Goal: Use online tool/utility: Utilize a website feature to perform a specific function

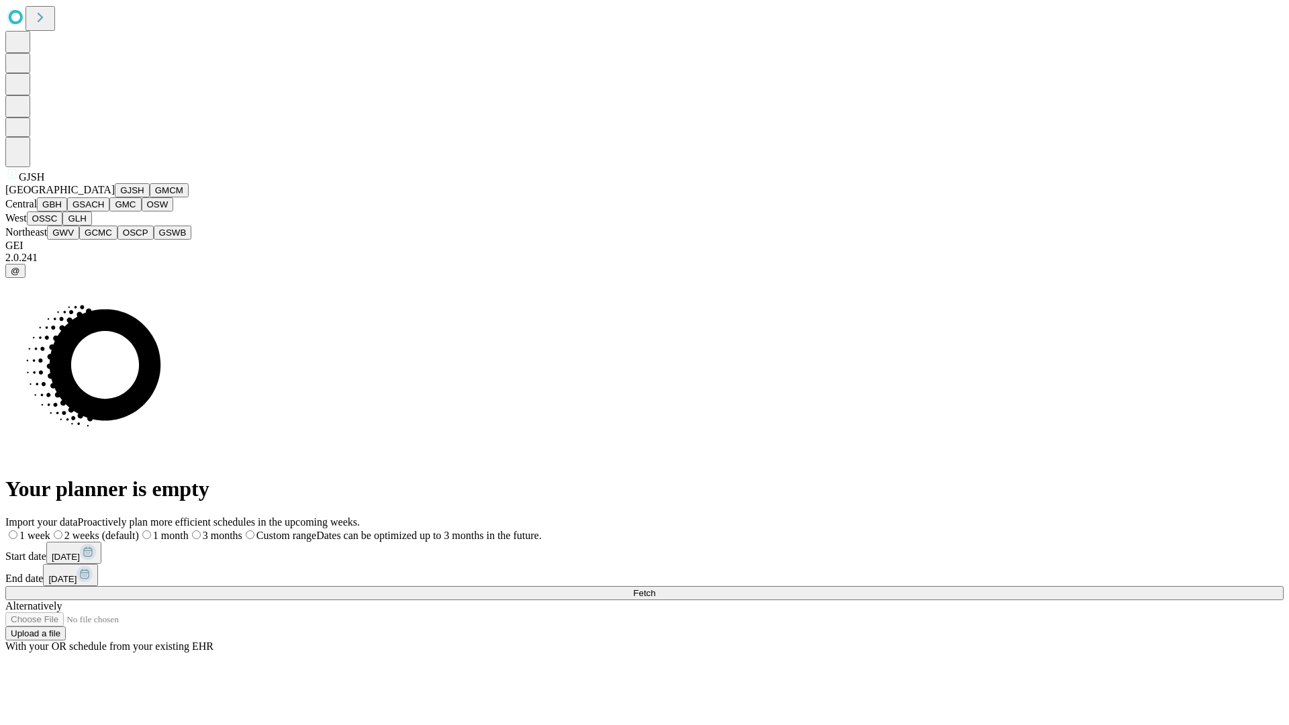
click at [115, 197] on button "GJSH" at bounding box center [132, 190] width 35 height 14
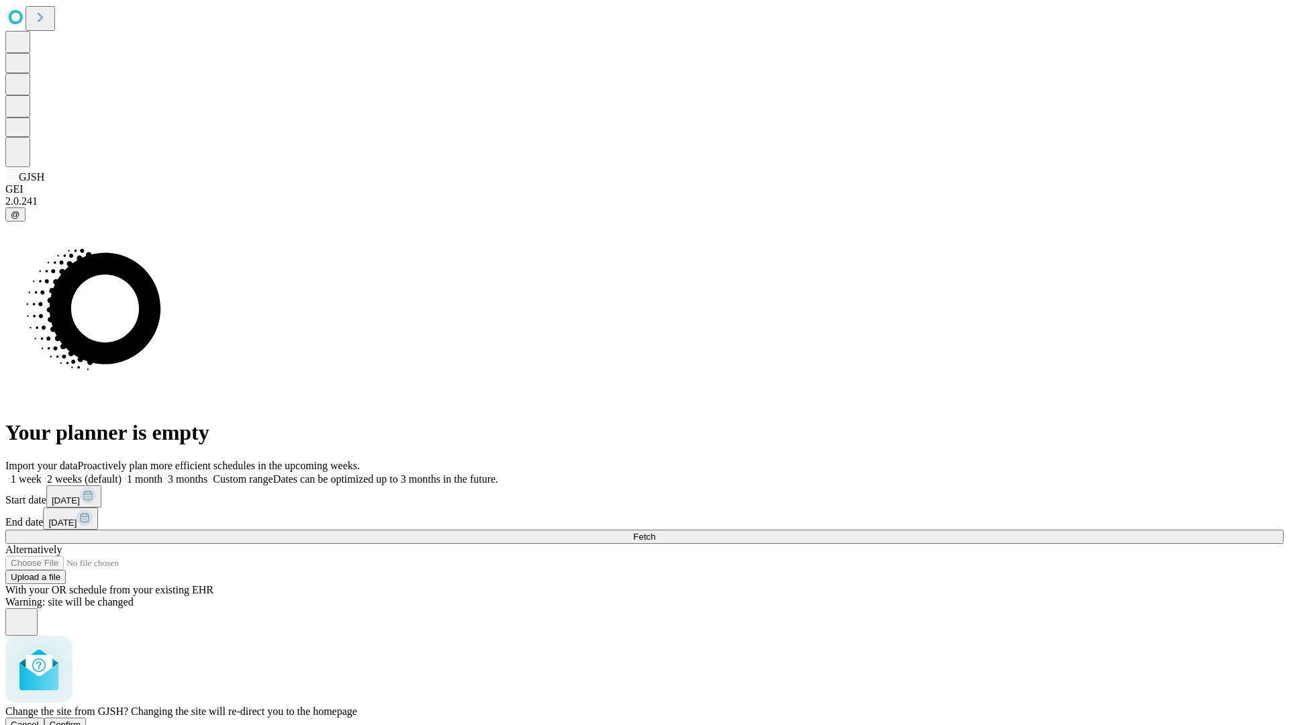
click at [81, 720] on span "Confirm" at bounding box center [66, 725] width 32 height 10
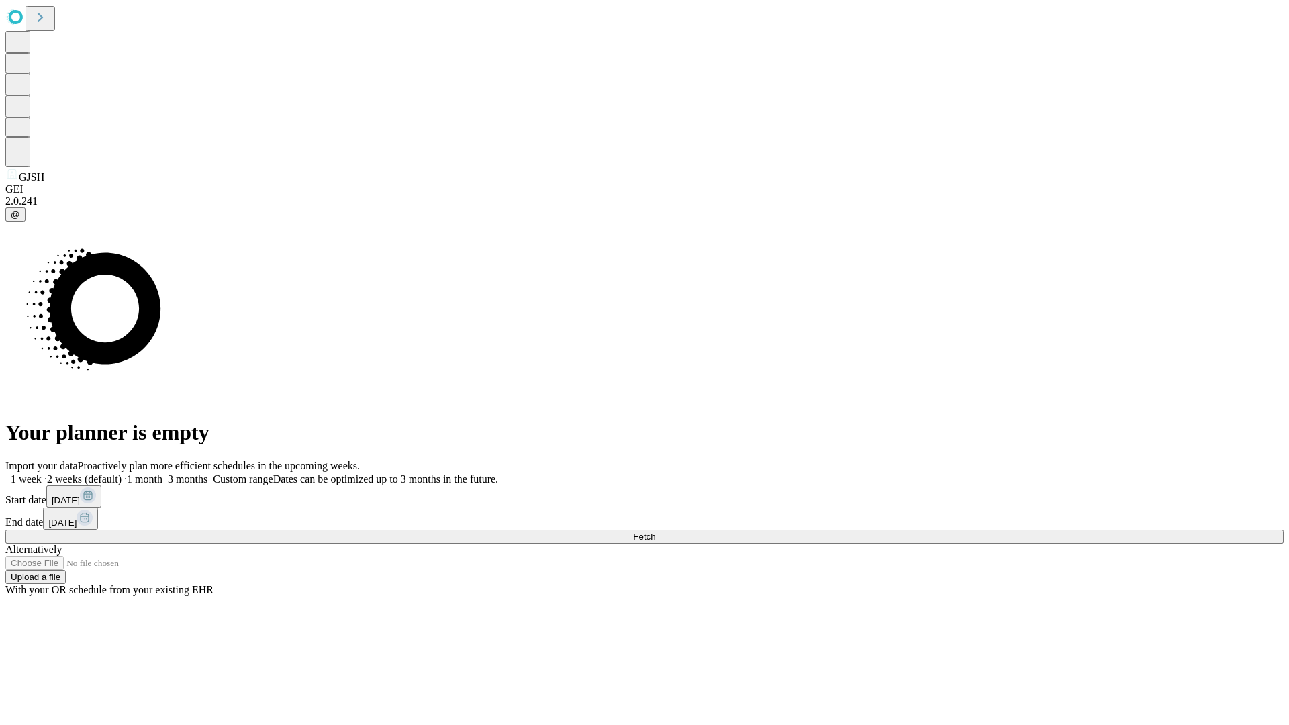
click at [162, 473] on label "1 month" at bounding box center [141, 478] width 41 height 11
click at [655, 532] on span "Fetch" at bounding box center [644, 537] width 22 height 10
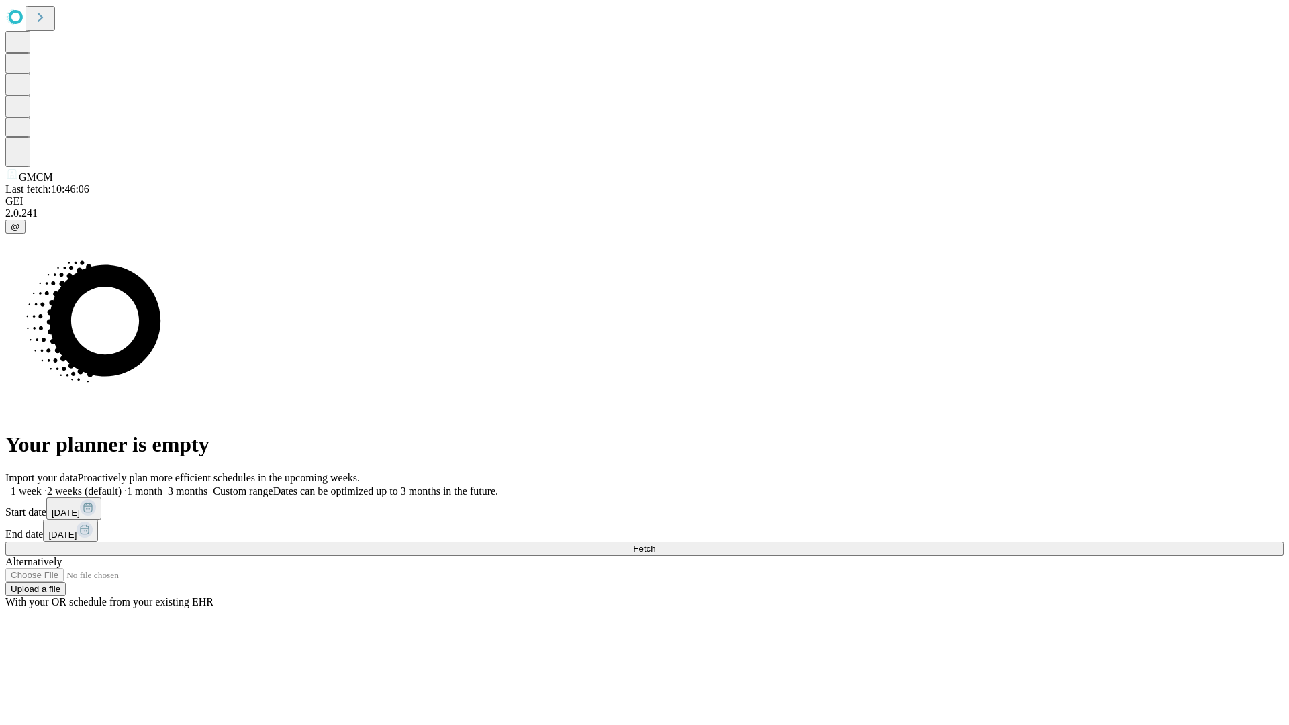
click at [655, 544] on span "Fetch" at bounding box center [644, 549] width 22 height 10
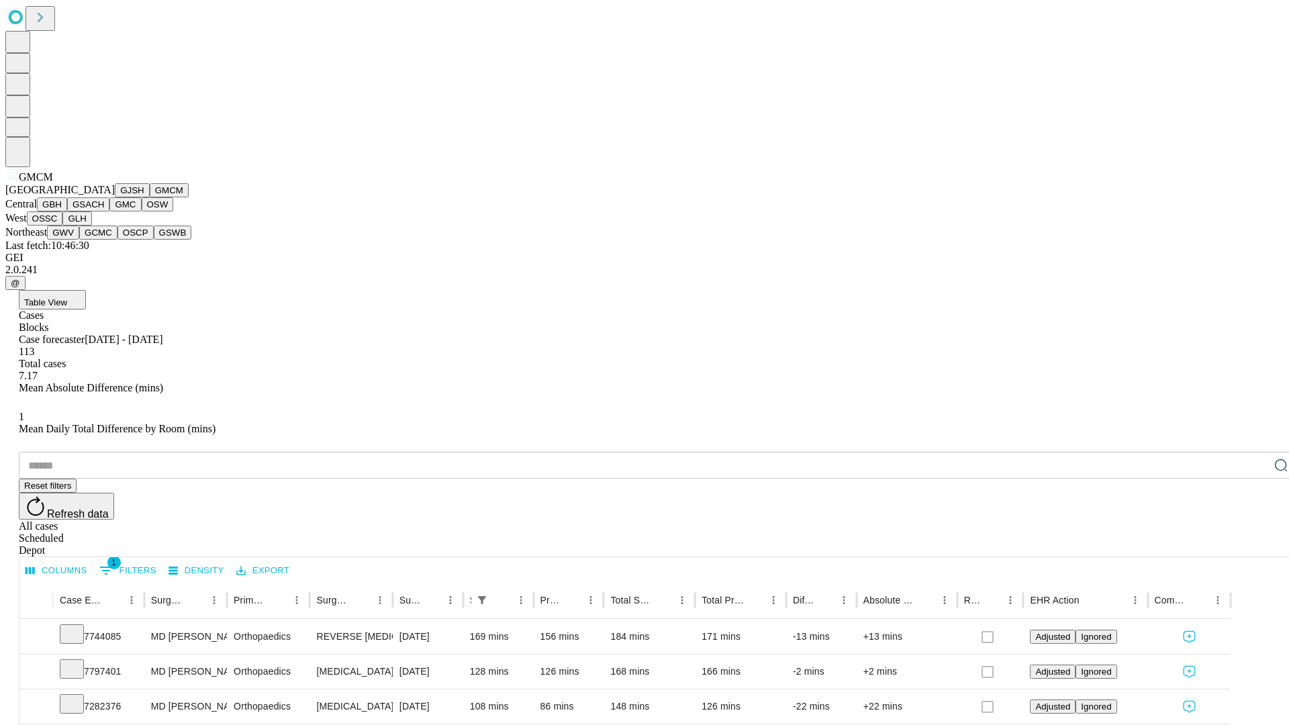
click at [67, 211] on button "GBH" at bounding box center [52, 204] width 30 height 14
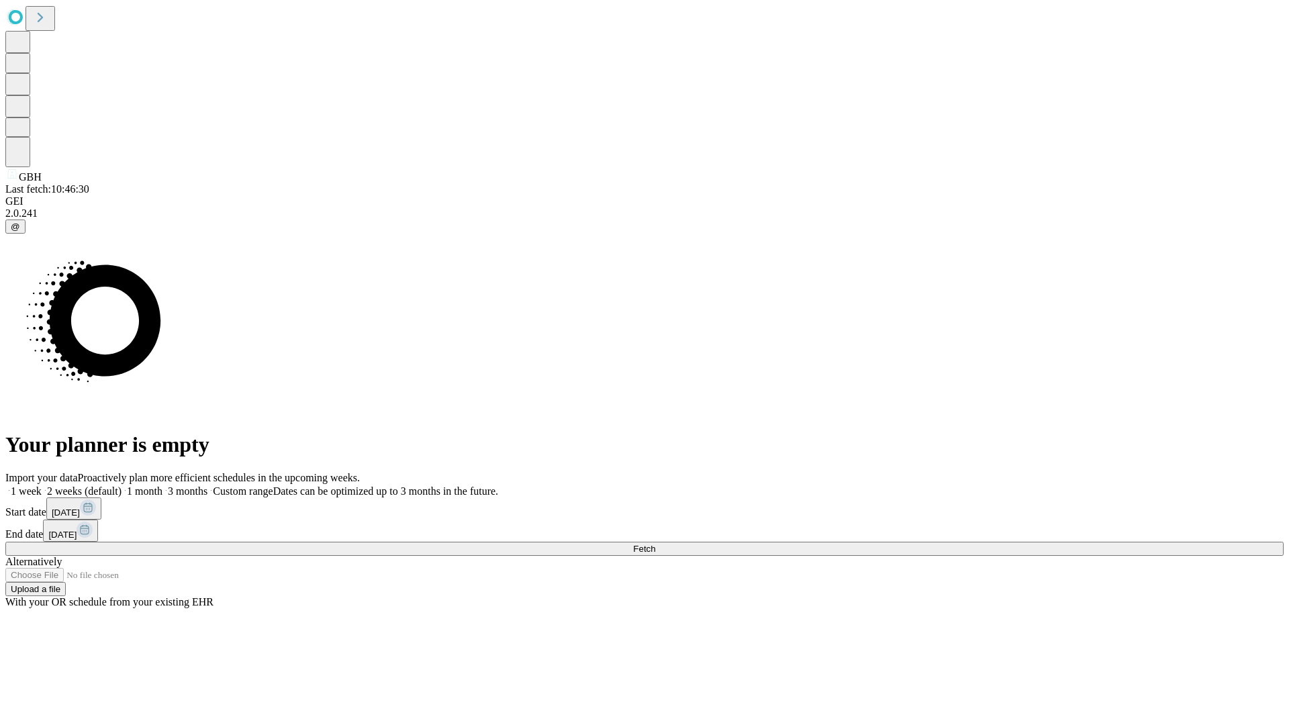
click at [655, 544] on span "Fetch" at bounding box center [644, 549] width 22 height 10
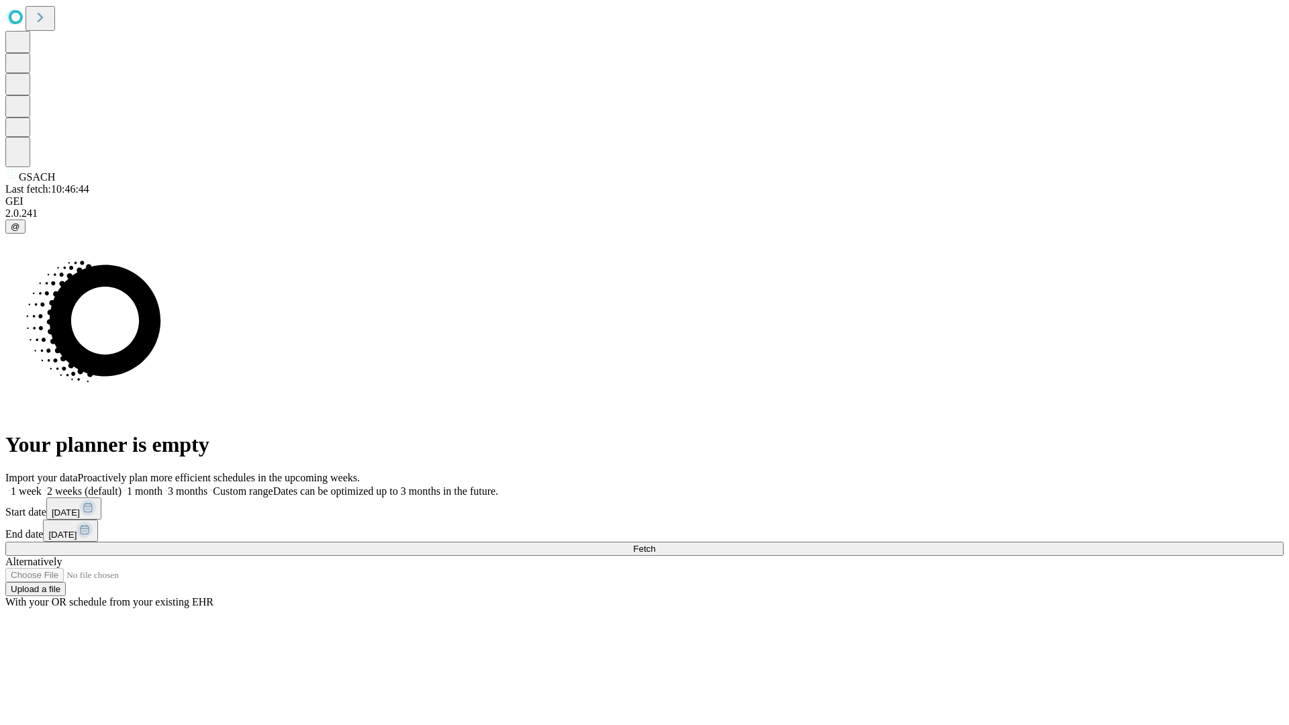
click at [162, 485] on label "1 month" at bounding box center [141, 490] width 41 height 11
click at [655, 544] on span "Fetch" at bounding box center [644, 549] width 22 height 10
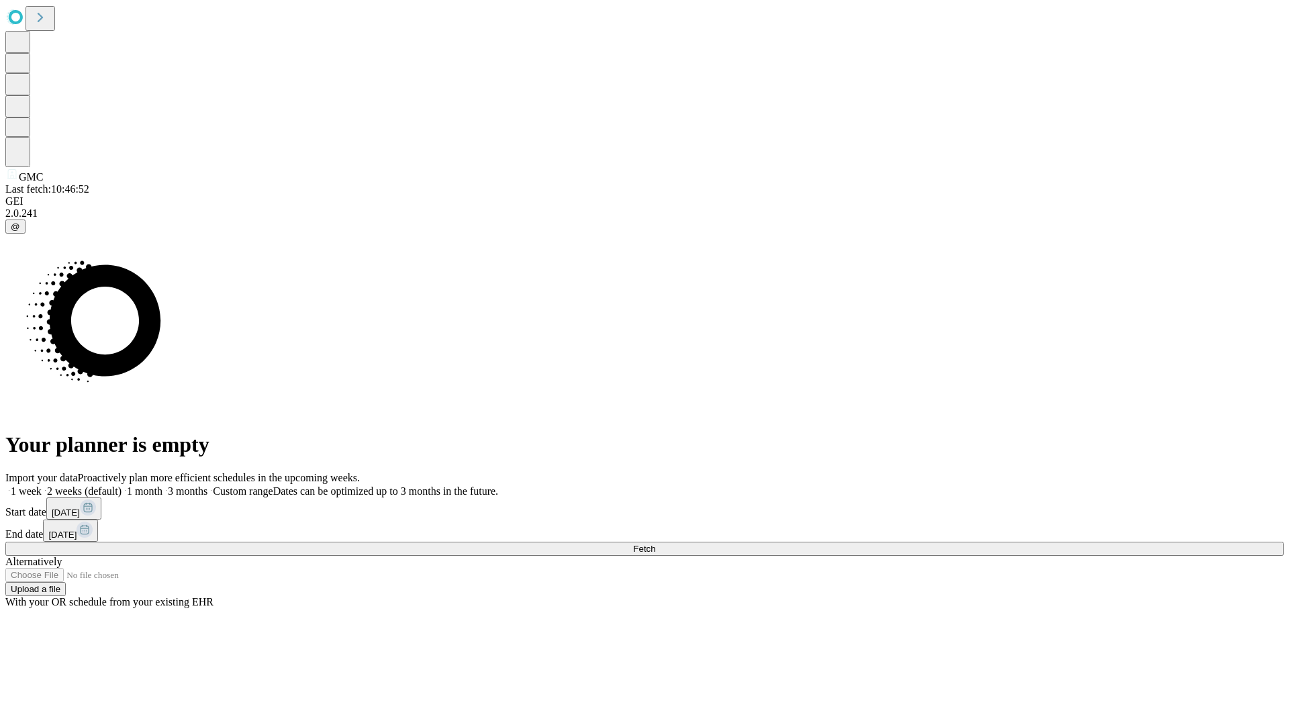
click at [162, 485] on label "1 month" at bounding box center [141, 490] width 41 height 11
click at [655, 544] on span "Fetch" at bounding box center [644, 549] width 22 height 10
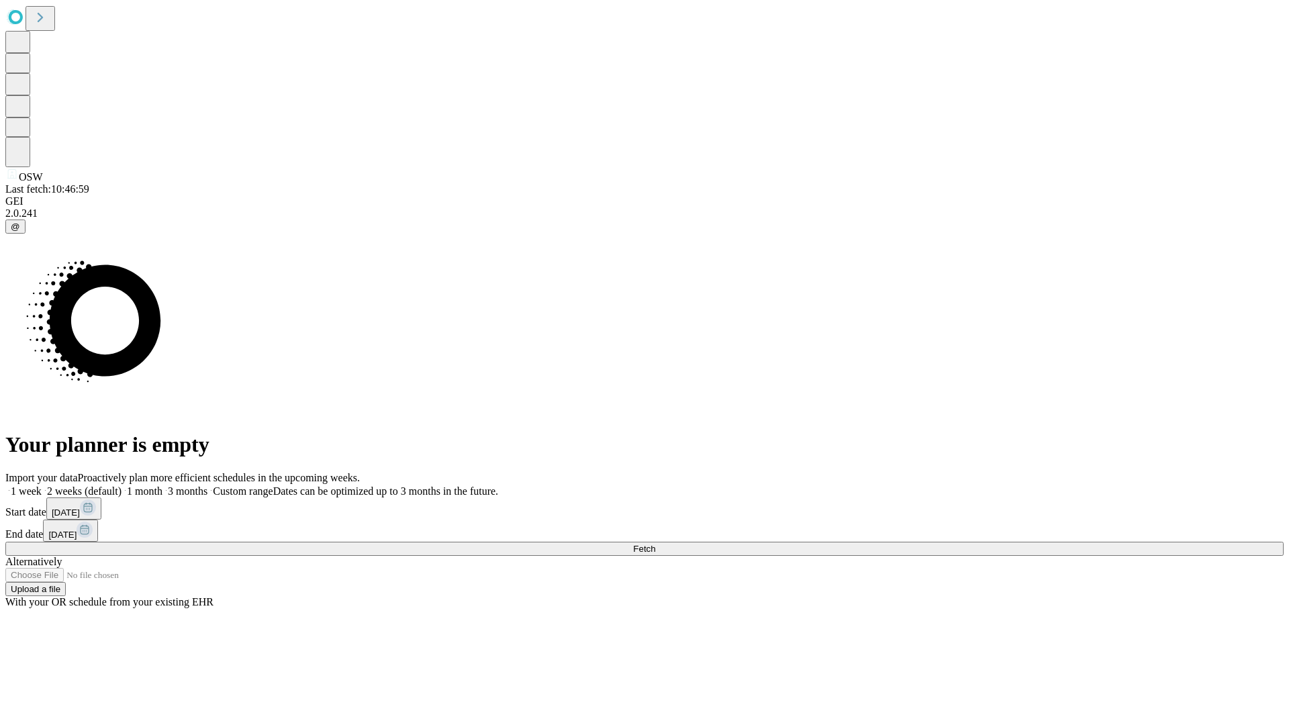
click at [655, 544] on span "Fetch" at bounding box center [644, 549] width 22 height 10
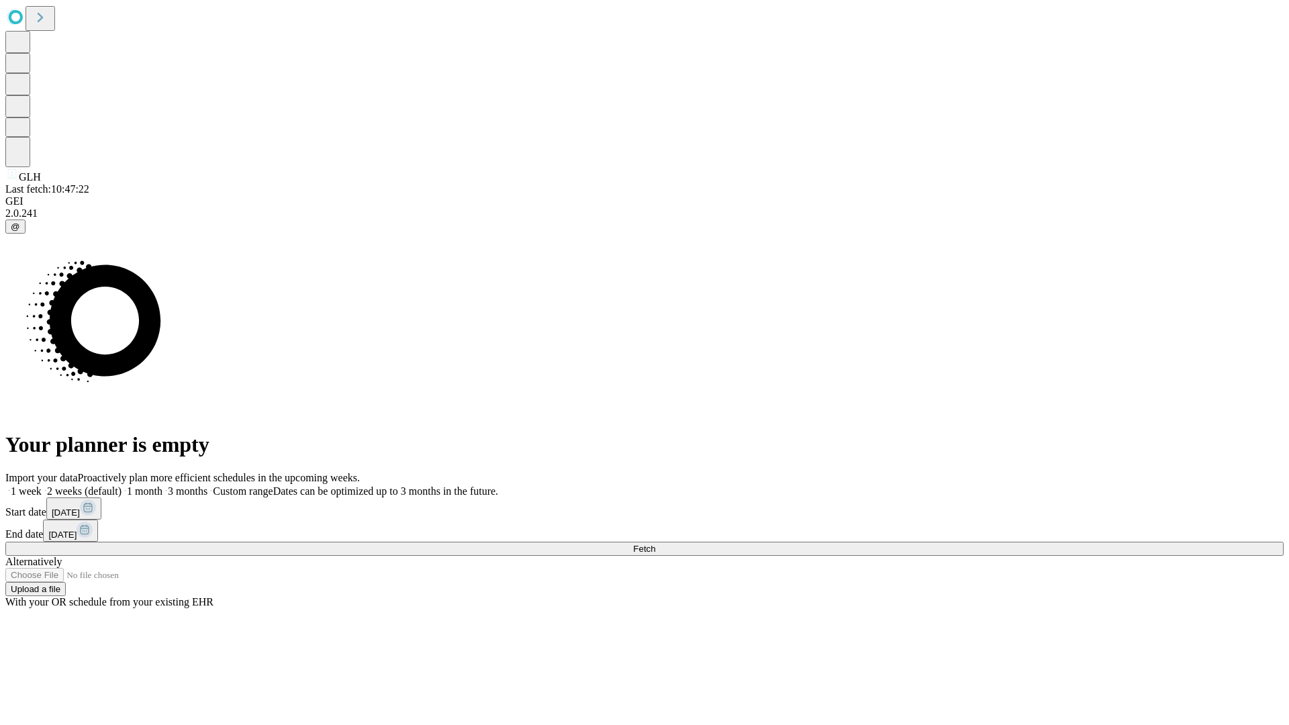
click at [162, 485] on label "1 month" at bounding box center [141, 490] width 41 height 11
click at [655, 544] on span "Fetch" at bounding box center [644, 549] width 22 height 10
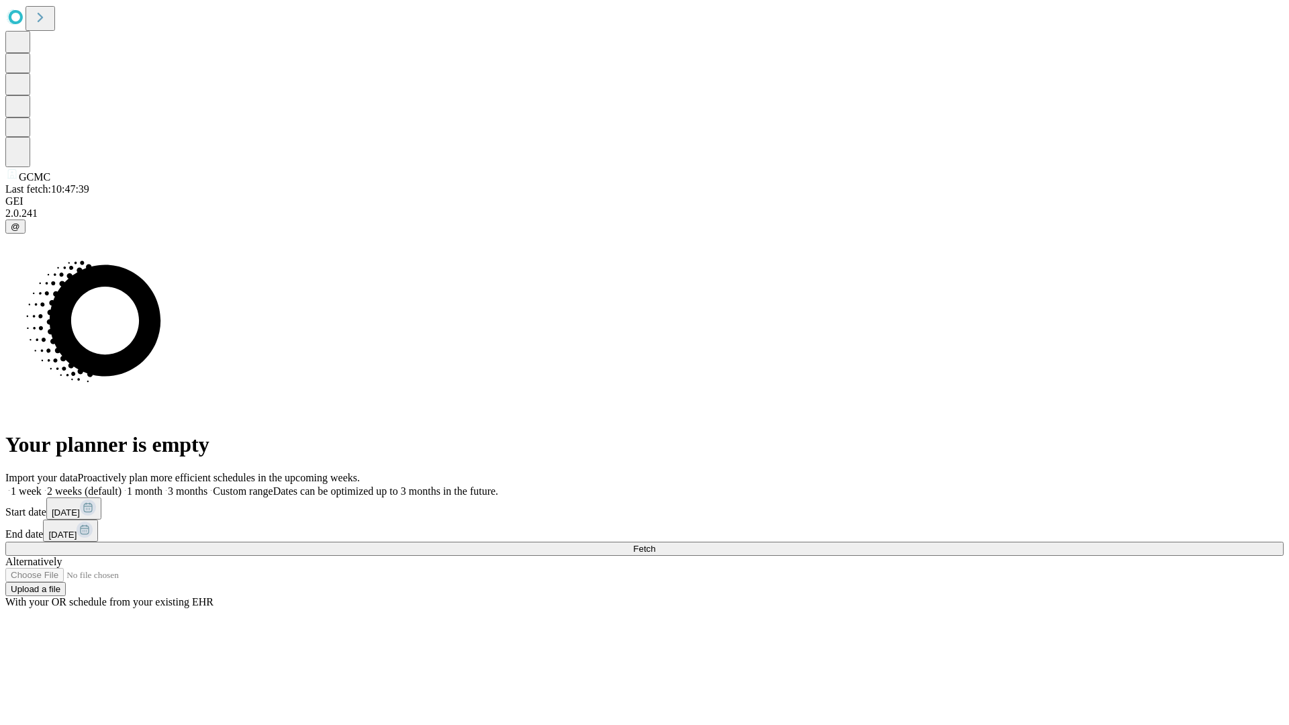
click at [655, 544] on span "Fetch" at bounding box center [644, 549] width 22 height 10
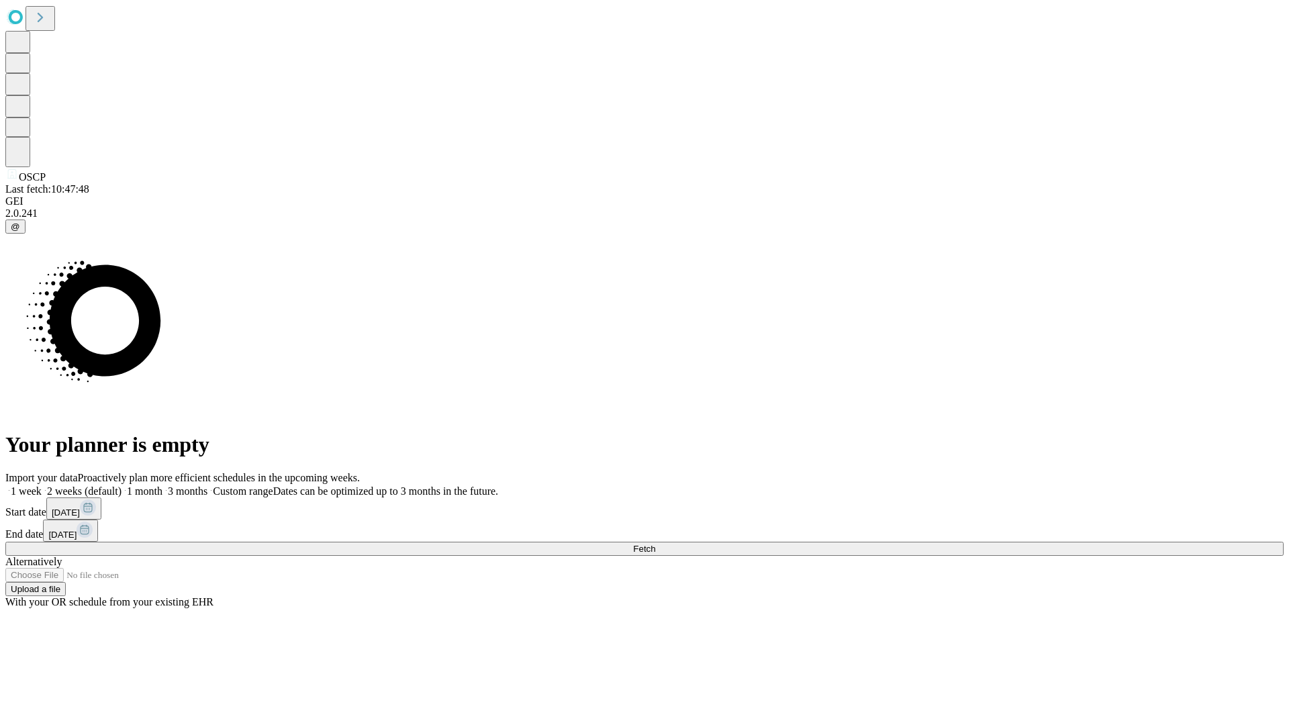
click at [162, 485] on label "1 month" at bounding box center [141, 490] width 41 height 11
click at [655, 544] on span "Fetch" at bounding box center [644, 549] width 22 height 10
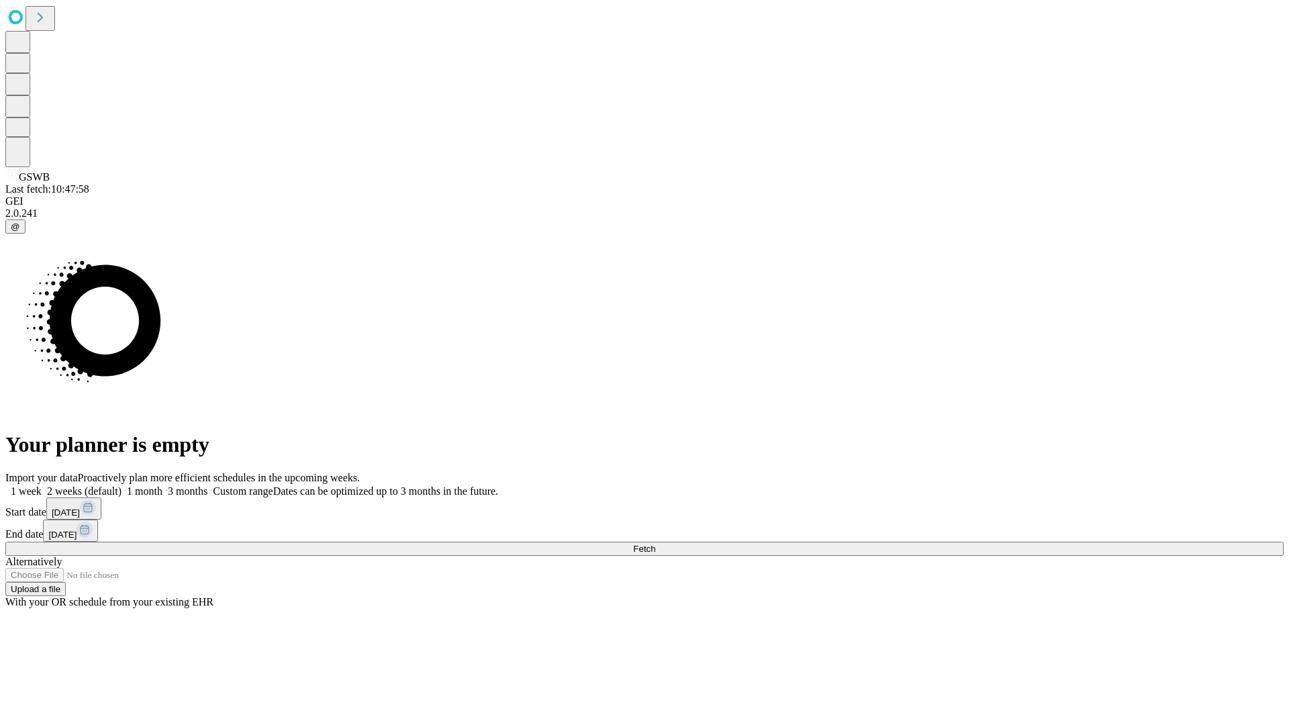
click at [162, 485] on label "1 month" at bounding box center [141, 490] width 41 height 11
click at [655, 544] on span "Fetch" at bounding box center [644, 549] width 22 height 10
